Goal: Information Seeking & Learning: Learn about a topic

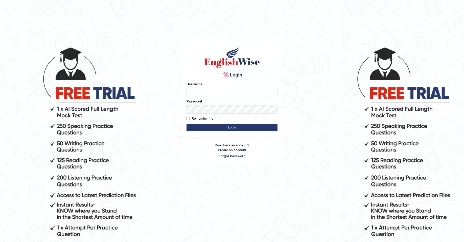
type input "Josephluma_parramatta"
click at [229, 128] on button "Login" at bounding box center [232, 128] width 91 height 8
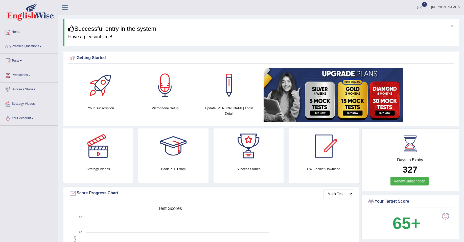
click at [42, 46] on span at bounding box center [41, 46] width 2 height 1
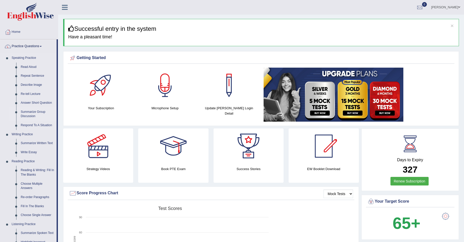
click at [34, 113] on link "Summarize Group Discussion" at bounding box center [37, 114] width 38 height 13
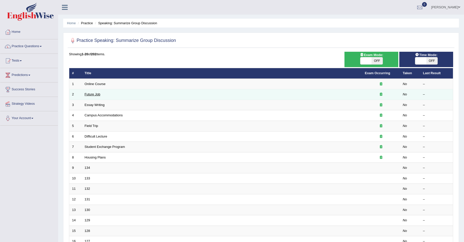
click at [95, 95] on link "Future Job" at bounding box center [93, 95] width 16 height 4
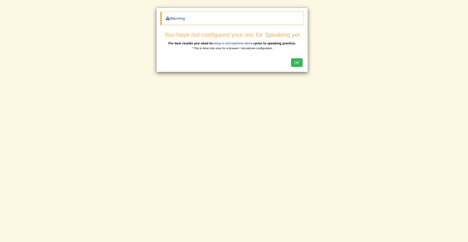
click at [293, 61] on button "OK" at bounding box center [297, 62] width 12 height 9
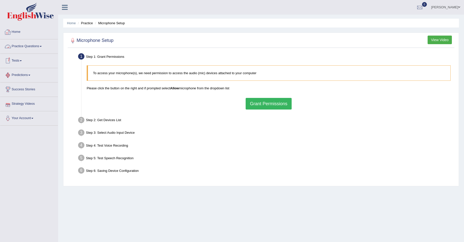
click at [42, 46] on span at bounding box center [41, 46] width 2 height 1
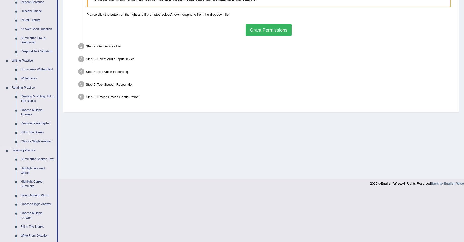
scroll to position [76, 0]
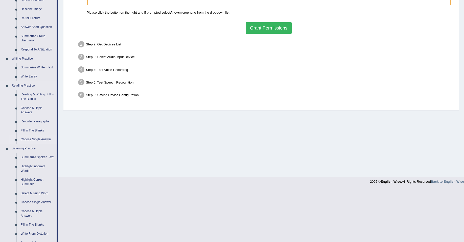
click at [34, 138] on link "Choose Single Answer" at bounding box center [37, 139] width 38 height 9
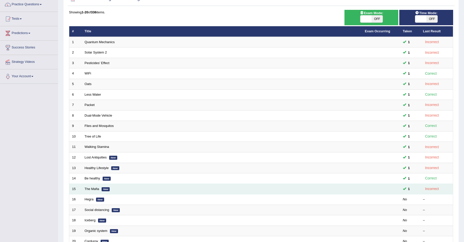
scroll to position [76, 0]
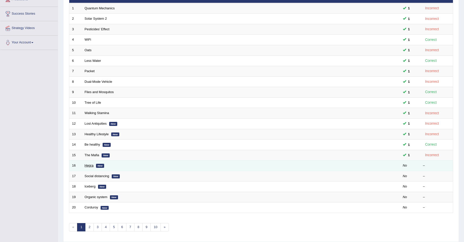
click at [91, 165] on link "Hegra" at bounding box center [89, 166] width 9 height 4
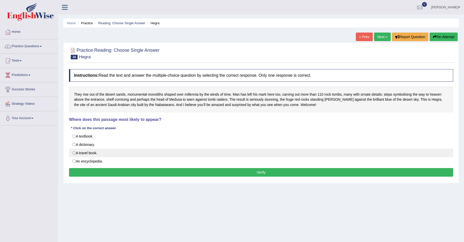
click at [76, 152] on label "A travel book." at bounding box center [261, 153] width 384 height 9
radio input "true"
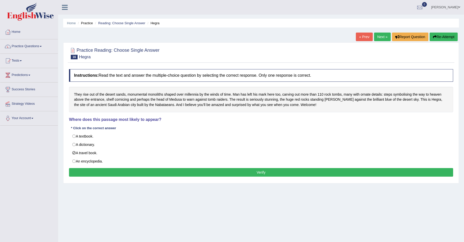
click at [96, 172] on button "Verify" at bounding box center [261, 172] width 384 height 9
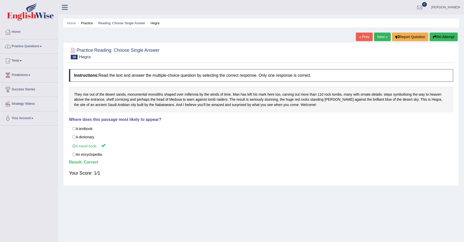
click at [381, 37] on link "Next »" at bounding box center [382, 37] width 17 height 9
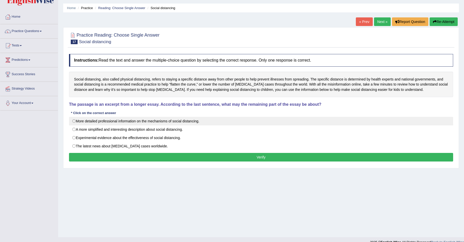
scroll to position [23, 0]
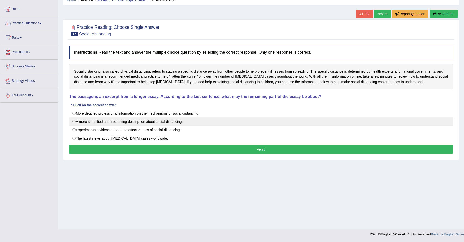
click at [73, 121] on label "A more simplified and interesting description about social distancing." at bounding box center [261, 122] width 384 height 9
radio input "true"
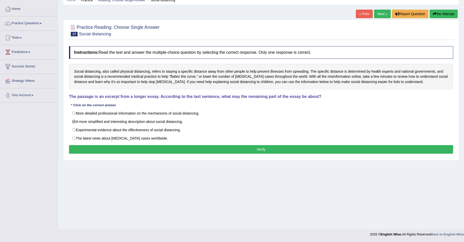
click at [197, 151] on button "Verify" at bounding box center [261, 149] width 384 height 9
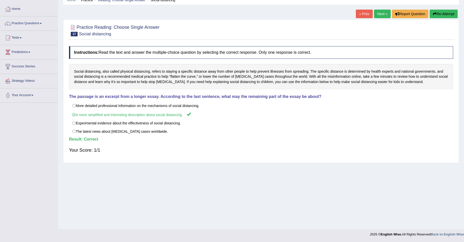
click at [379, 14] on link "Next »" at bounding box center [382, 14] width 17 height 9
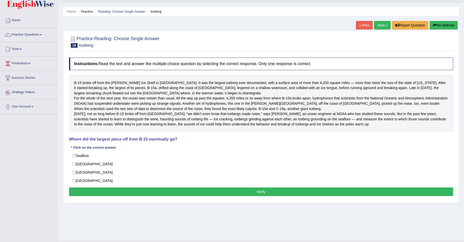
scroll to position [23, 0]
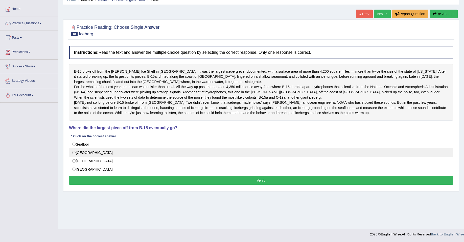
click at [73, 157] on label "Antarctica" at bounding box center [261, 153] width 384 height 9
radio input "true"
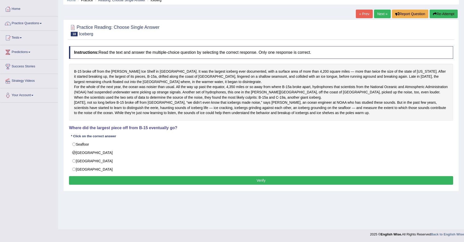
click at [150, 185] on button "Verify" at bounding box center [261, 180] width 384 height 9
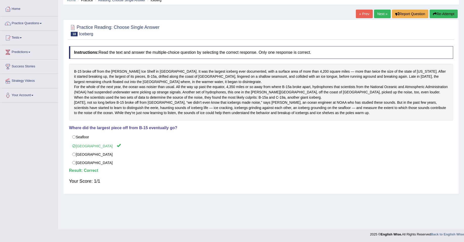
click at [381, 13] on link "Next »" at bounding box center [382, 14] width 17 height 9
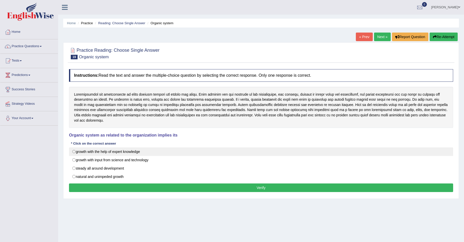
click at [73, 152] on label "growth with the help of expert knowledge" at bounding box center [261, 152] width 384 height 9
radio input "true"
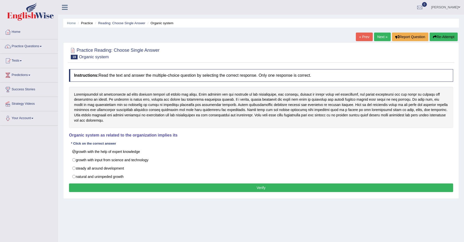
click at [189, 186] on button "Verify" at bounding box center [261, 188] width 384 height 9
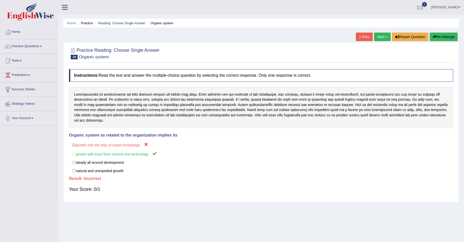
click at [381, 36] on link "Next »" at bounding box center [382, 37] width 17 height 9
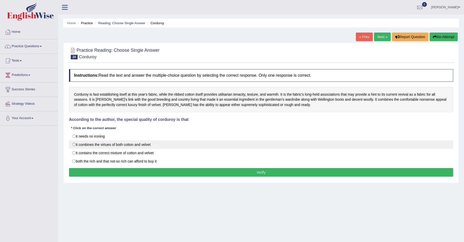
click at [74, 143] on label "it combines the virtues of both cotton and velvet" at bounding box center [261, 145] width 384 height 9
radio input "true"
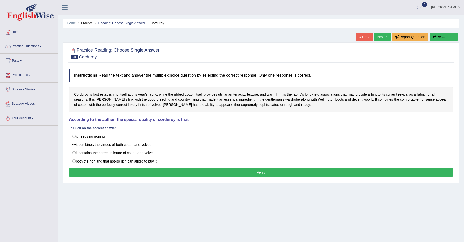
click at [159, 171] on button "Verify" at bounding box center [261, 172] width 384 height 9
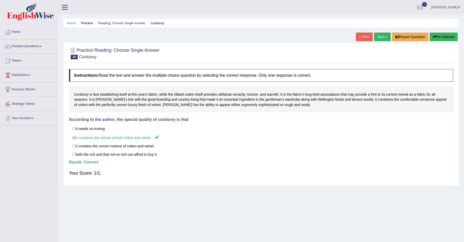
click at [380, 35] on link "Next »" at bounding box center [382, 37] width 17 height 9
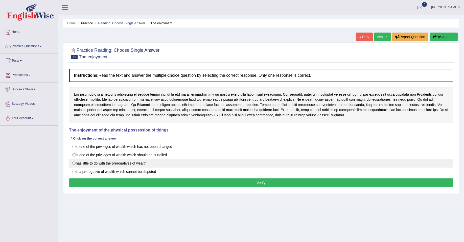
click at [74, 163] on label "has little to do with the prerogatives of wealth" at bounding box center [261, 163] width 384 height 9
radio input "true"
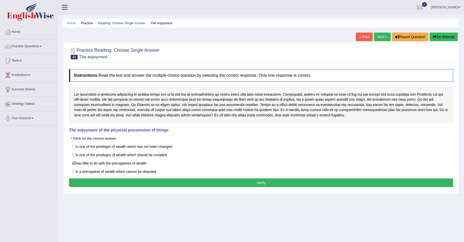
click at [171, 181] on button "Verify" at bounding box center [261, 183] width 384 height 9
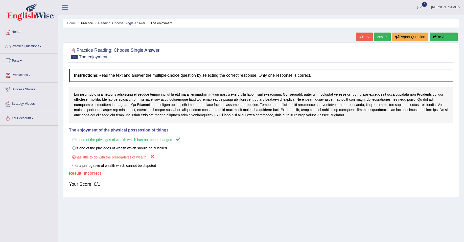
click at [377, 36] on link "Next »" at bounding box center [382, 37] width 17 height 9
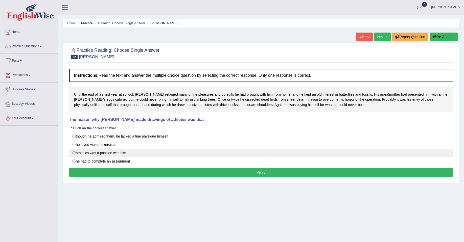
click at [74, 153] on label "athletics was a passion with him" at bounding box center [261, 153] width 384 height 9
radio input "true"
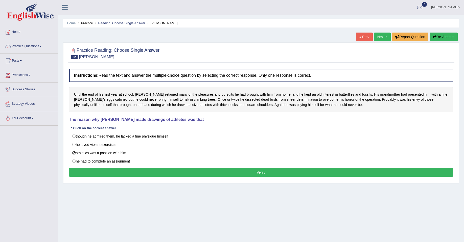
click at [99, 172] on button "Verify" at bounding box center [261, 172] width 384 height 9
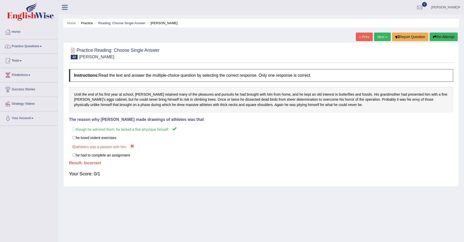
click at [379, 37] on link "Next »" at bounding box center [382, 37] width 17 height 9
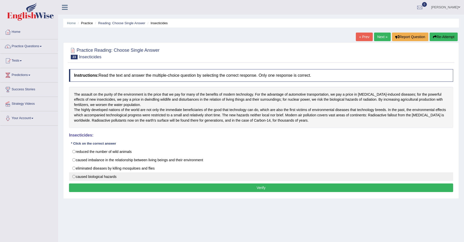
click at [75, 181] on label "caused biological hazards" at bounding box center [261, 177] width 384 height 9
radio input "true"
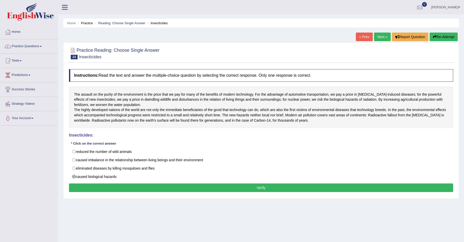
click at [192, 192] on button "Verify" at bounding box center [261, 188] width 384 height 9
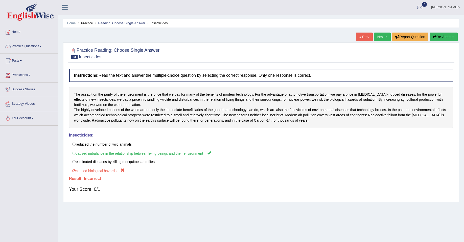
click at [381, 37] on link "Next »" at bounding box center [382, 37] width 17 height 9
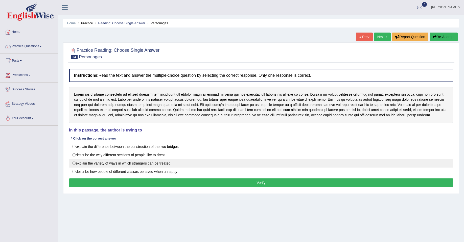
click at [73, 162] on label "explain the variety of ways in which strangers can be treated" at bounding box center [261, 163] width 384 height 9
radio input "true"
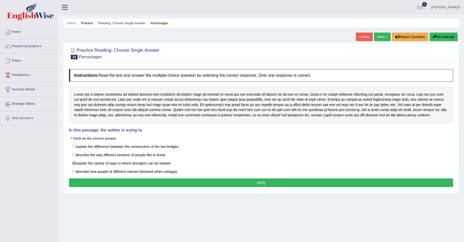
click at [133, 183] on button "Verify" at bounding box center [261, 183] width 384 height 9
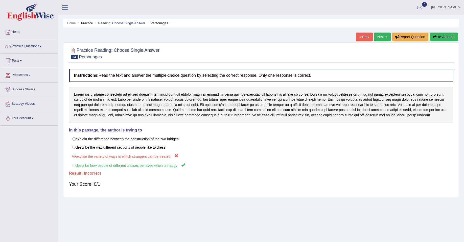
click at [456, 6] on link "Joseph Lumapas" at bounding box center [446, 6] width 37 height 13
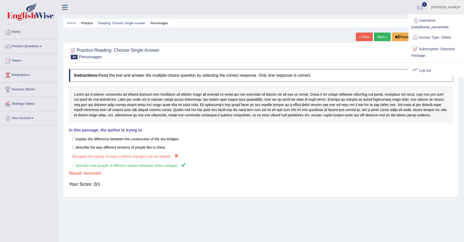
click at [437, 70] on link "Log out" at bounding box center [436, 71] width 55 height 12
